Goal: Task Accomplishment & Management: Use online tool/utility

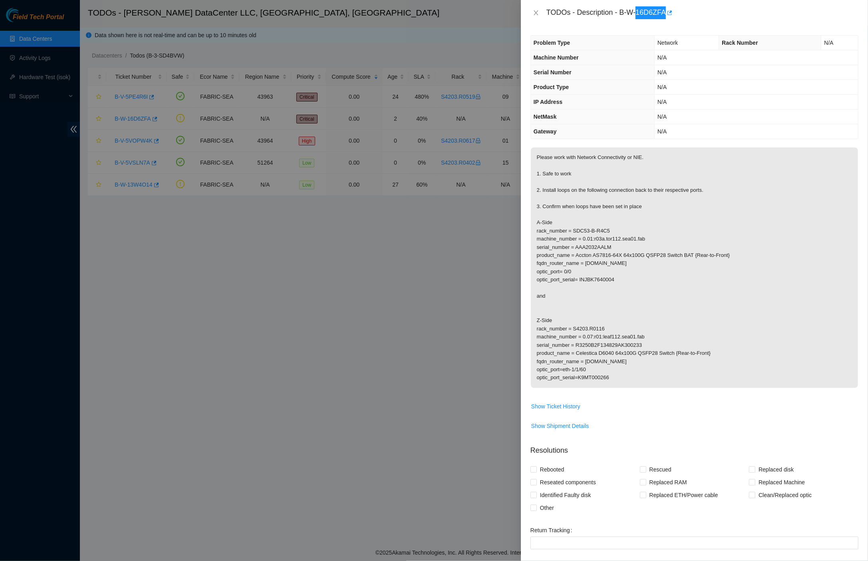
click at [643, 12] on div "TODOs - Description - B-W-16D6ZFA" at bounding box center [702, 12] width 312 height 13
drag, startPoint x: 634, startPoint y: 16, endPoint x: 642, endPoint y: 13, distance: 8.6
click at [642, 13] on div "TODOs - Description - B-W-16D6ZFA" at bounding box center [702, 12] width 312 height 13
drag, startPoint x: 642, startPoint y: 13, endPoint x: 638, endPoint y: 18, distance: 6.5
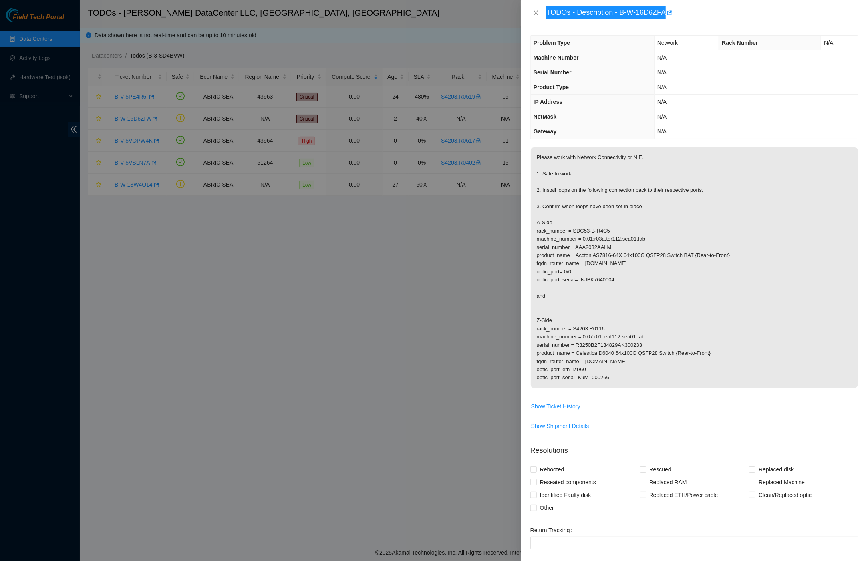
click at [638, 18] on div "TODOs - Description - B-W-16D6ZFA" at bounding box center [702, 12] width 312 height 13
click at [625, 13] on div "TODOs - Description - B-W-16D6ZFA" at bounding box center [702, 12] width 312 height 13
drag, startPoint x: 638, startPoint y: 18, endPoint x: 672, endPoint y: 15, distance: 34.9
click at [672, 15] on div "TODOs - Description - B-W-16D6ZFA" at bounding box center [702, 12] width 312 height 13
drag, startPoint x: 672, startPoint y: 15, endPoint x: 697, endPoint y: 18, distance: 24.5
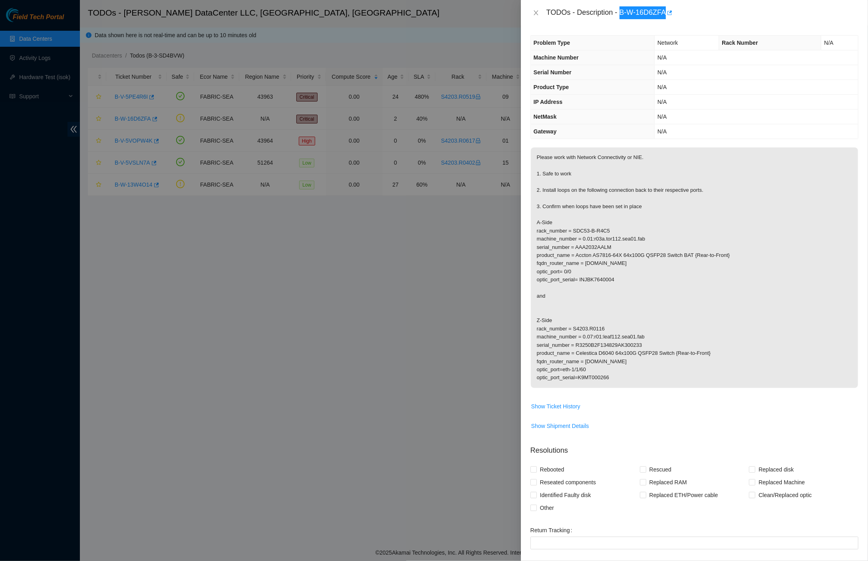
click at [697, 18] on div "TODOs - Description - B-W-16D6ZFA" at bounding box center [702, 12] width 312 height 13
click at [681, 18] on body "Field Tech Portal Data Centers Activity Logs Hardware Test (isok) Support TODOs…" at bounding box center [434, 280] width 868 height 561
click at [641, 21] on div "TODOs - Description - B-W-16D6ZFA" at bounding box center [694, 13] width 347 height 26
click at [641, 15] on div "TODOs - Description - B-W-16D6ZFA" at bounding box center [702, 12] width 312 height 13
click at [641, 14] on div "TODOs - Description - B-W-16D6ZFA" at bounding box center [702, 12] width 312 height 13
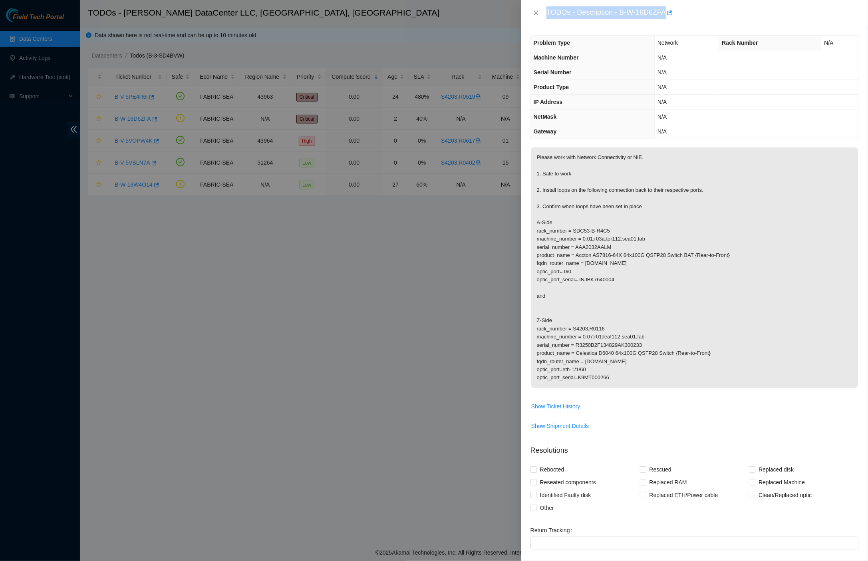
click at [641, 14] on div "TODOs - Description - B-W-16D6ZFA" at bounding box center [702, 12] width 312 height 13
click at [638, 16] on div "TODOs - Description - B-W-16D6ZFA" at bounding box center [702, 12] width 312 height 13
drag, startPoint x: 623, startPoint y: 13, endPoint x: 673, endPoint y: 15, distance: 49.6
click at [673, 15] on div "TODOs - Description - B-W-16D6ZFA" at bounding box center [702, 12] width 312 height 13
copy div "B-W-16D6ZFA"
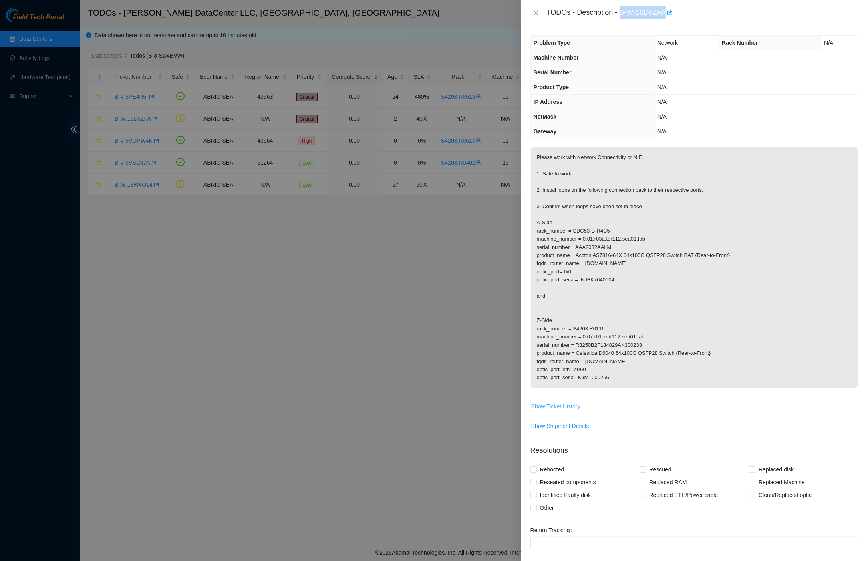
click at [572, 403] on span "Show Ticket History" at bounding box center [555, 406] width 49 height 9
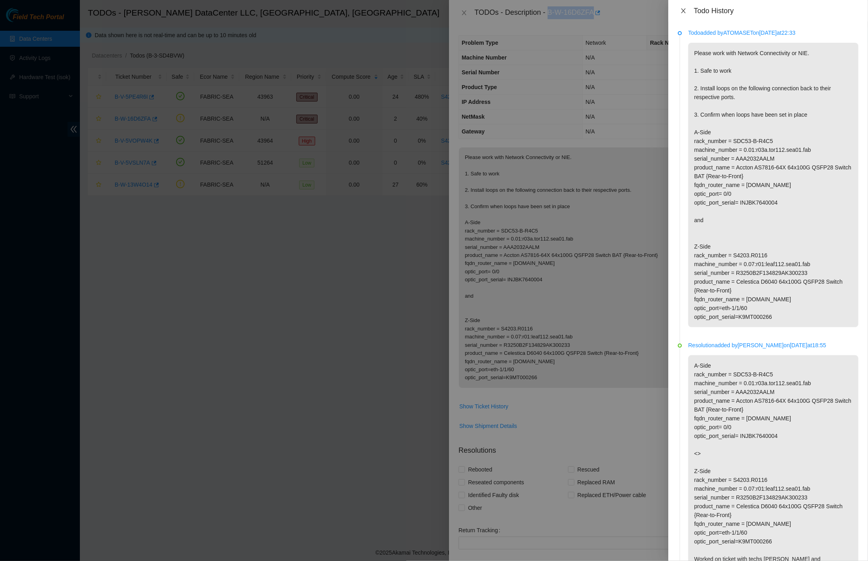
click at [684, 10] on icon "close" at bounding box center [683, 11] width 6 height 6
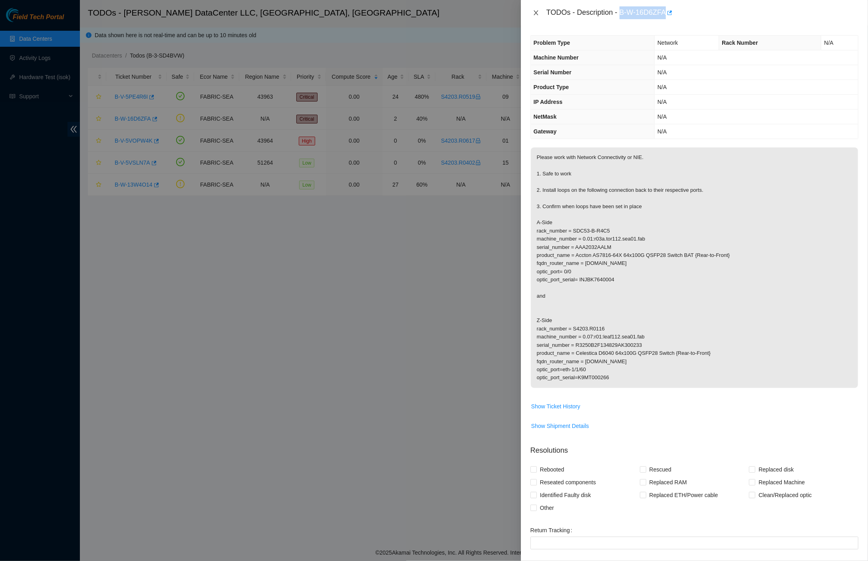
click at [539, 12] on icon "close" at bounding box center [536, 13] width 6 height 6
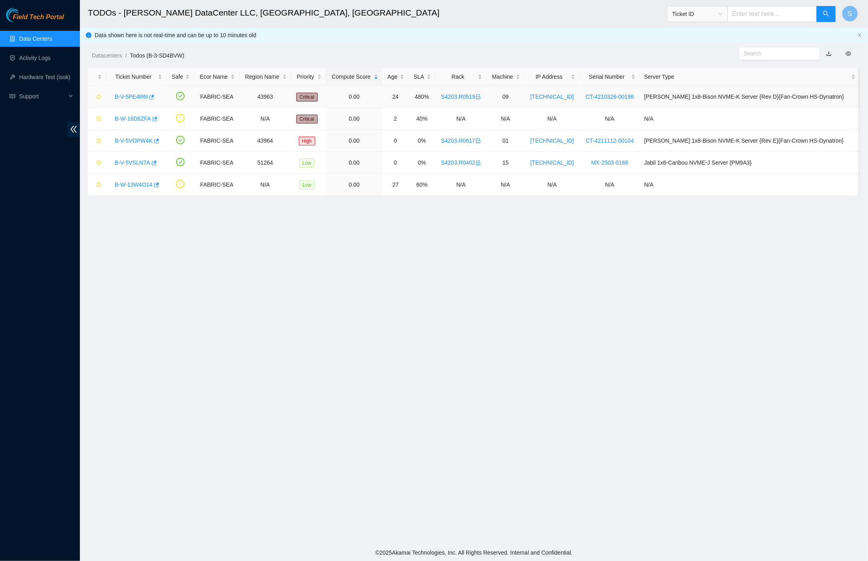
click at [131, 99] on div "B-V-5PE4R6I" at bounding box center [137, 96] width 52 height 13
click at [131, 97] on link "B-V-5PE4R6I" at bounding box center [131, 96] width 33 height 6
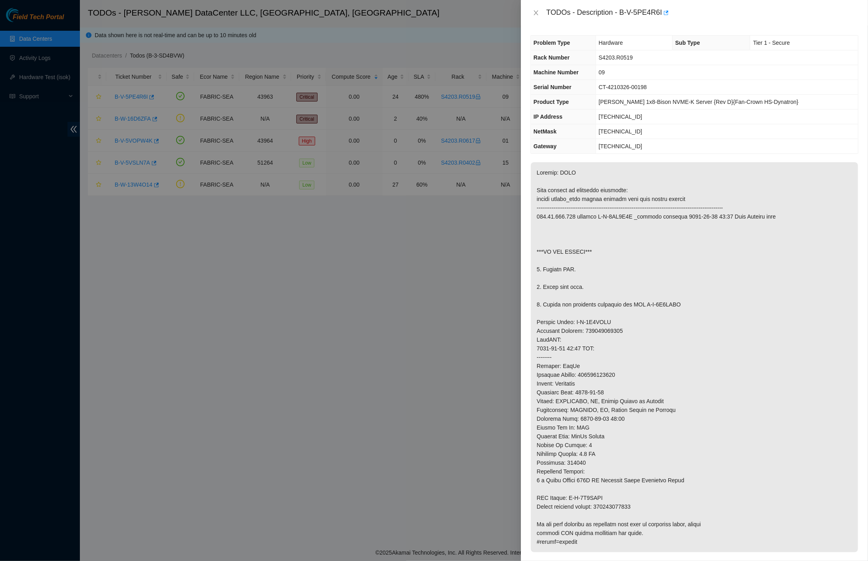
click at [625, 17] on div "TODOs - Description - B-V-5PE4R6I" at bounding box center [702, 12] width 312 height 13
drag, startPoint x: 625, startPoint y: 13, endPoint x: 668, endPoint y: 13, distance: 43.5
click at [668, 13] on div "TODOs - Description - B-V-5PE4R6I" at bounding box center [702, 12] width 312 height 13
copy div "B-V-5PE4R6I"
